Goal: Browse casually

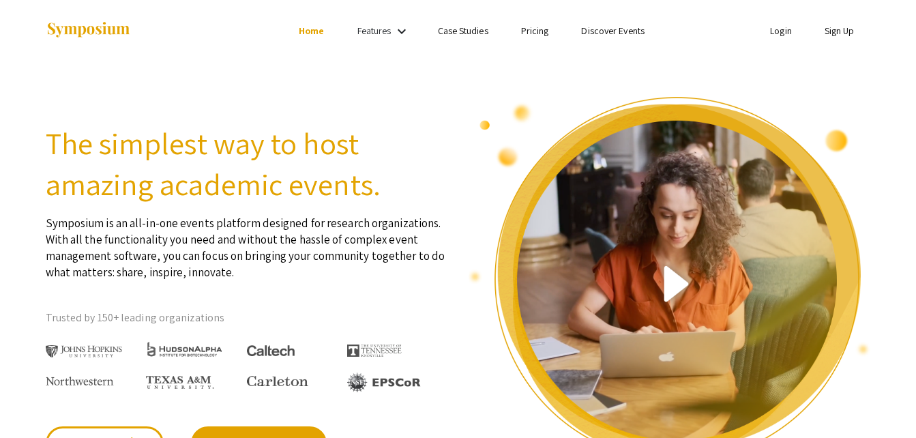
click at [306, 35] on link "Home" at bounding box center [311, 31] width 25 height 12
click at [394, 39] on mat-icon "keyboard_arrow_down" at bounding box center [402, 31] width 16 height 16
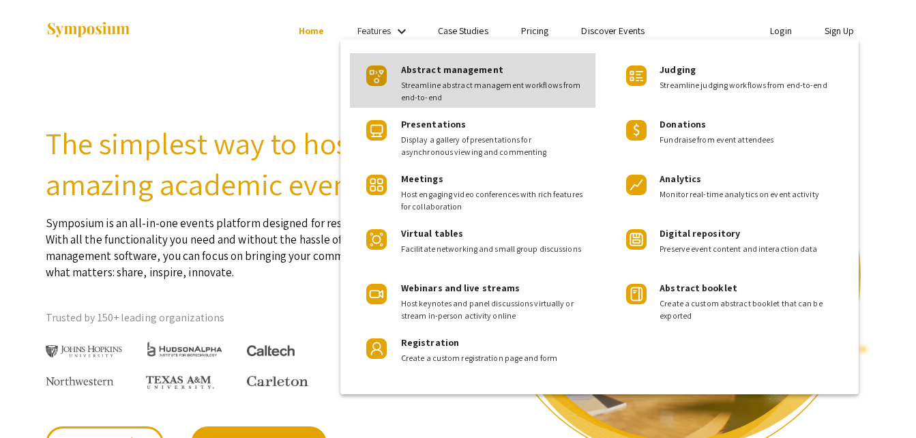
click at [399, 56] on div "Abstract management Streamline abstract management workflows from end-to-end" at bounding box center [473, 80] width 246 height 55
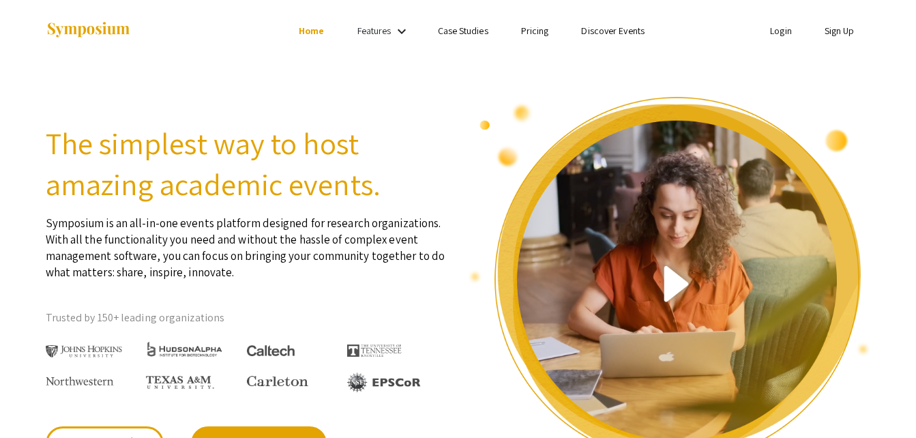
scroll to position [383, 0]
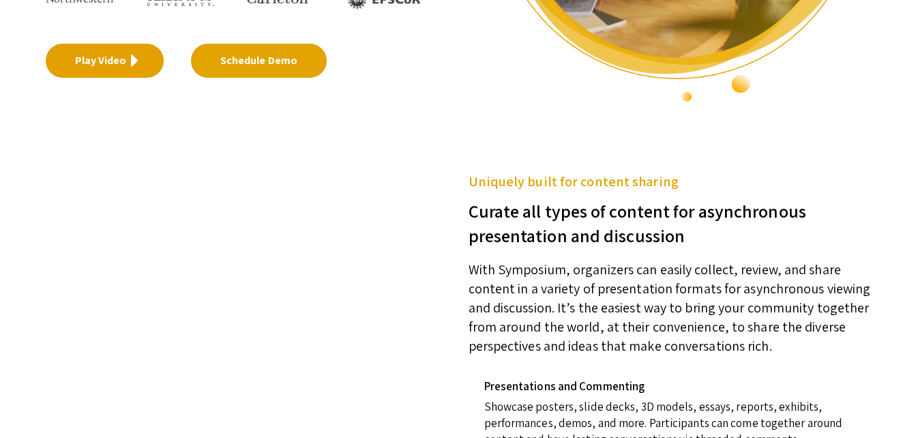
click at [121, 68] on link "Play Video" at bounding box center [105, 61] width 118 height 34
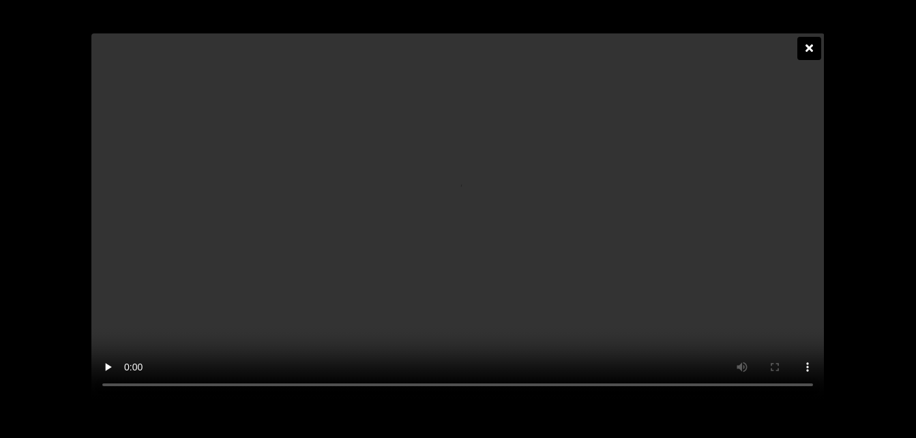
scroll to position [0, 0]
click at [810, 42] on icon at bounding box center [810, 47] width 8 height 11
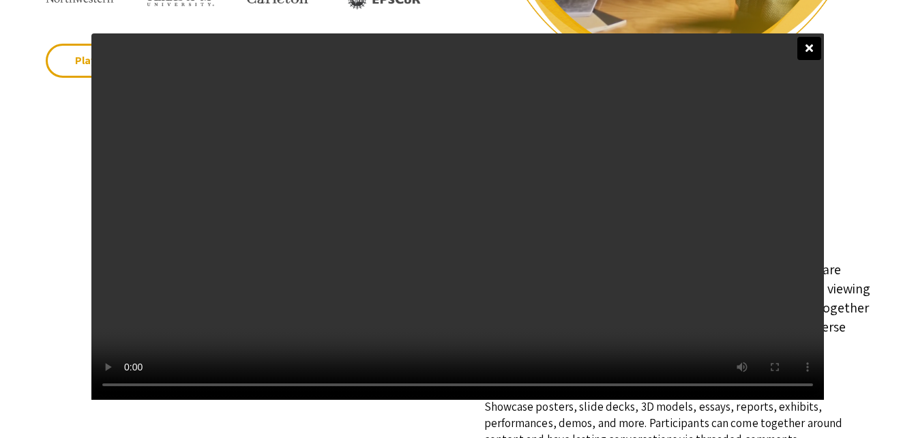
scroll to position [383, 0]
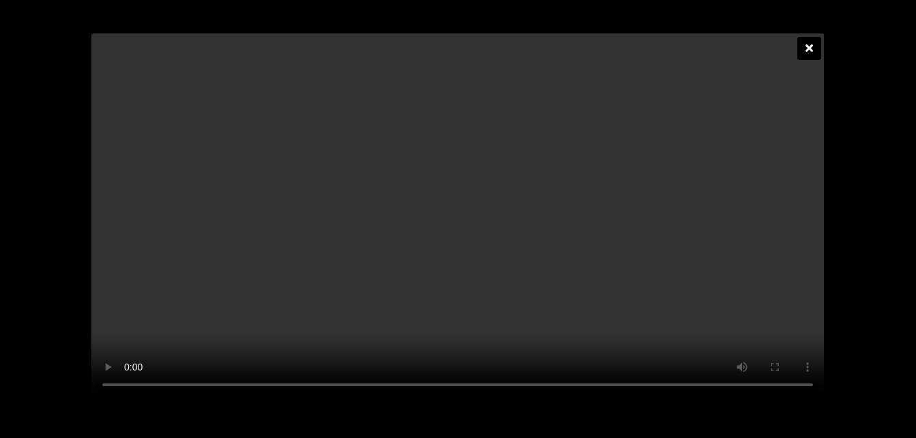
scroll to position [0, 0]
click at [809, 59] on div at bounding box center [809, 48] width 24 height 23
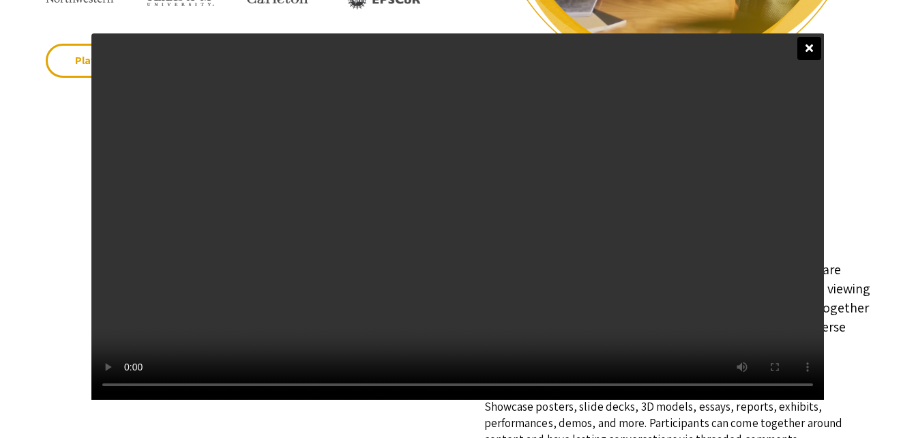
scroll to position [383, 0]
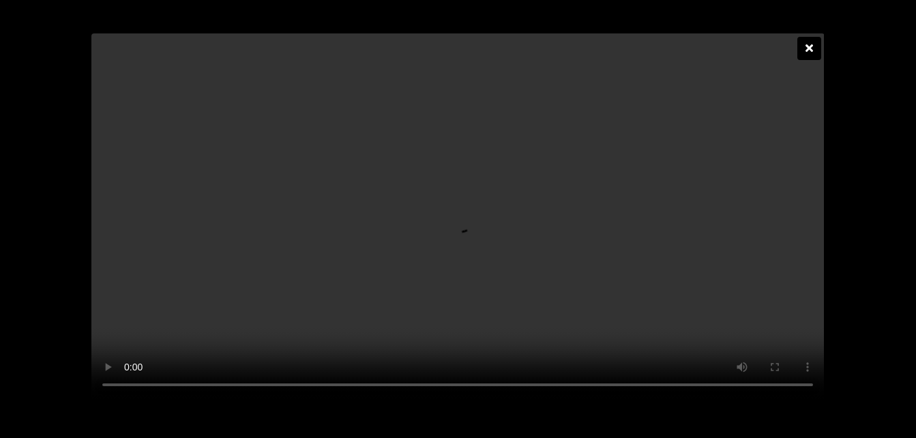
click at [814, 37] on div at bounding box center [809, 48] width 24 height 23
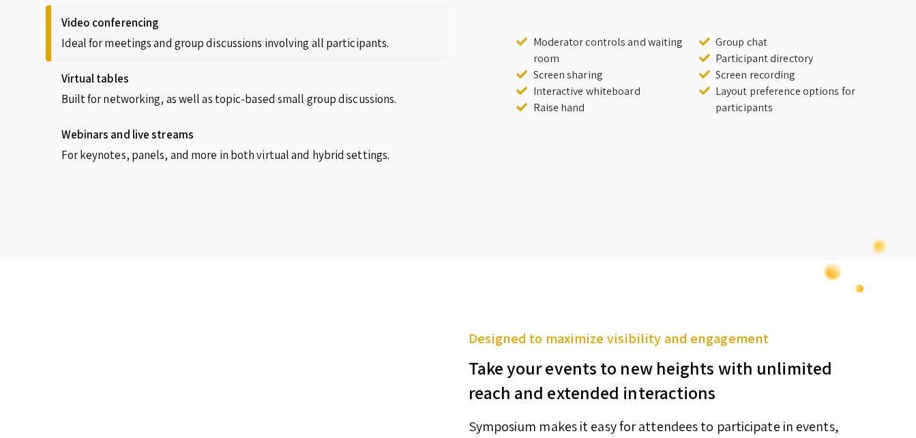
scroll to position [1330, 0]
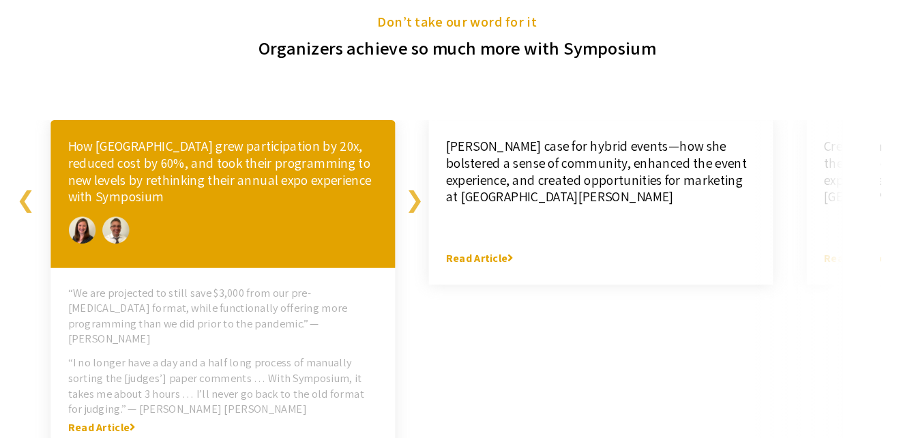
scroll to position [2918, 0]
